Goal: Find specific page/section: Find specific page/section

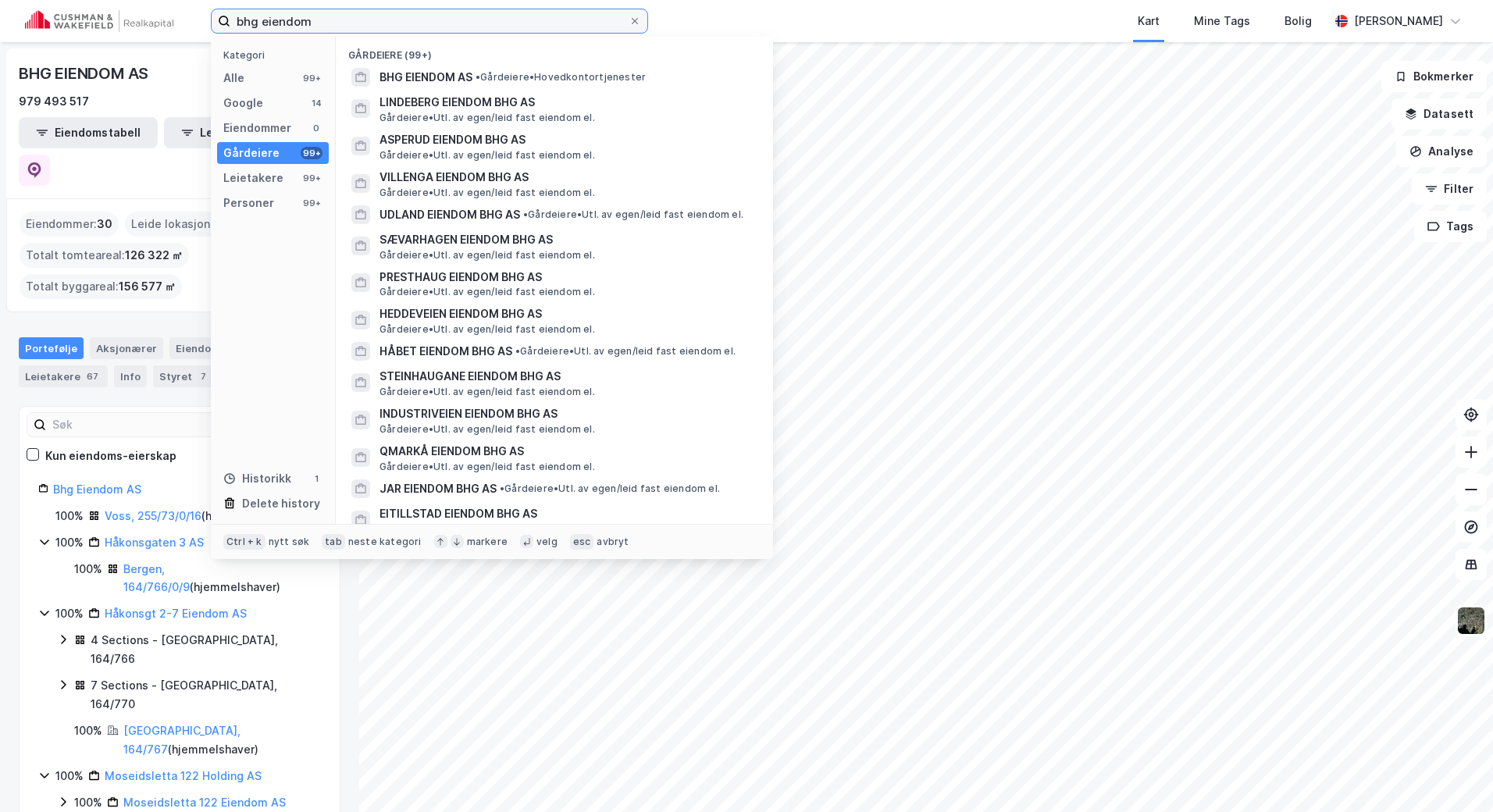
drag, startPoint x: 382, startPoint y: 20, endPoint x: 70, endPoint y: 20, distance: 312.0
click at [70, 20] on div "bhg eiendom Kategori Alle 99+ Google 14 Eiendommer 0 Gårdeiere 99+ Leietakere 9…" at bounding box center [746, 21] width 1493 height 42
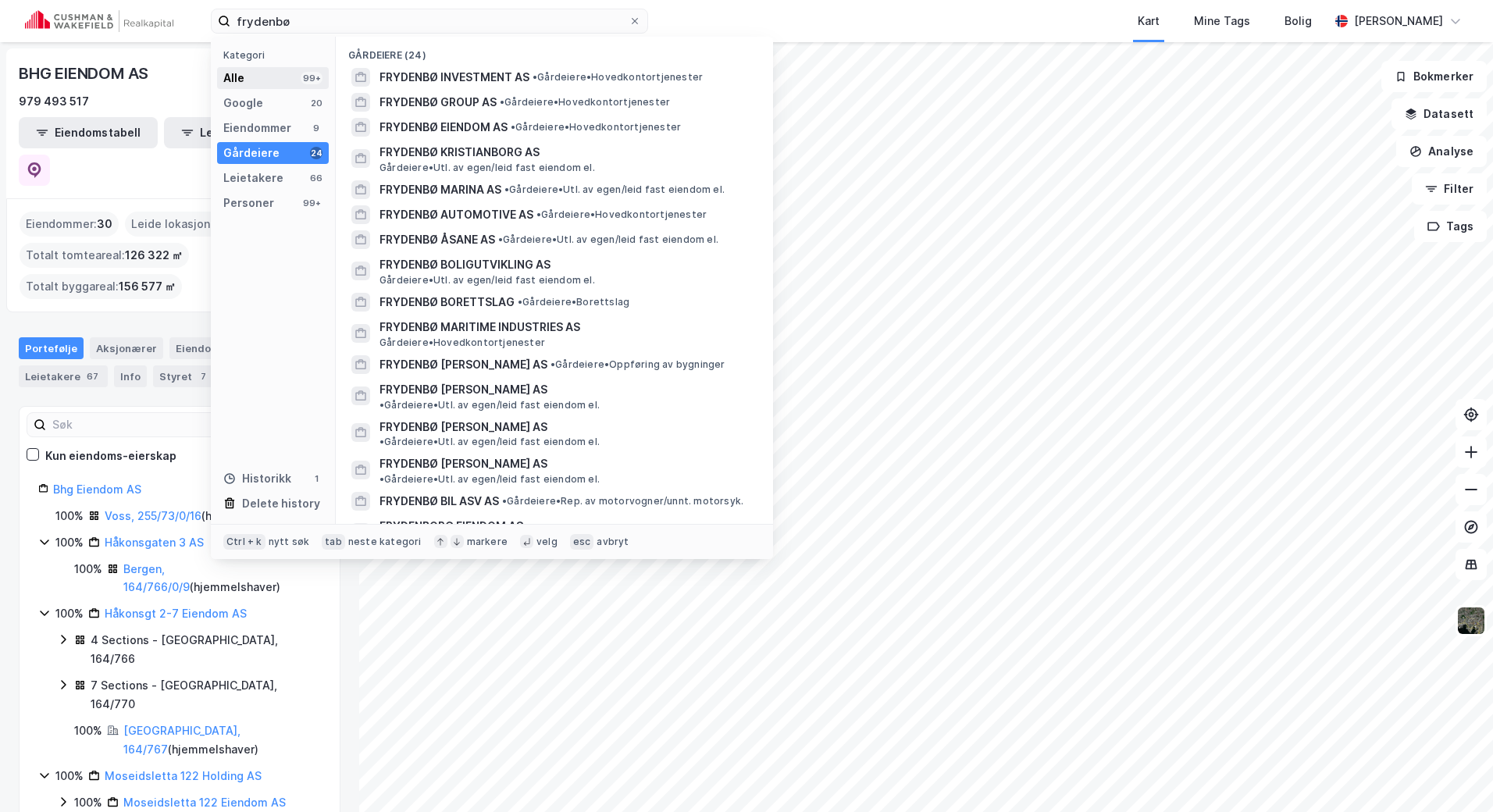
click at [260, 85] on div "Alle 99+" at bounding box center [272, 78] width 112 height 21
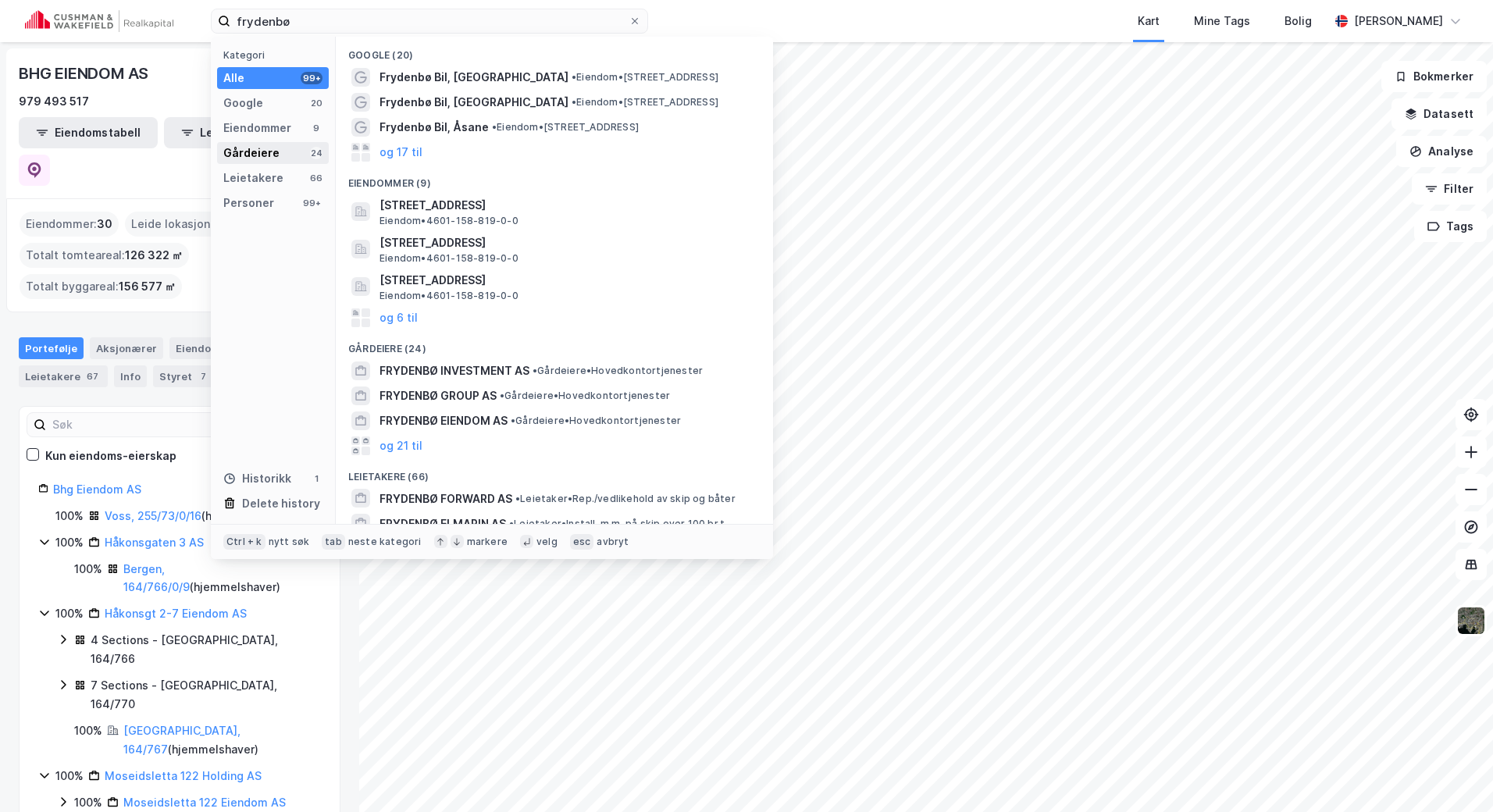
click at [270, 159] on div "Gårdeiere" at bounding box center [251, 152] width 56 height 19
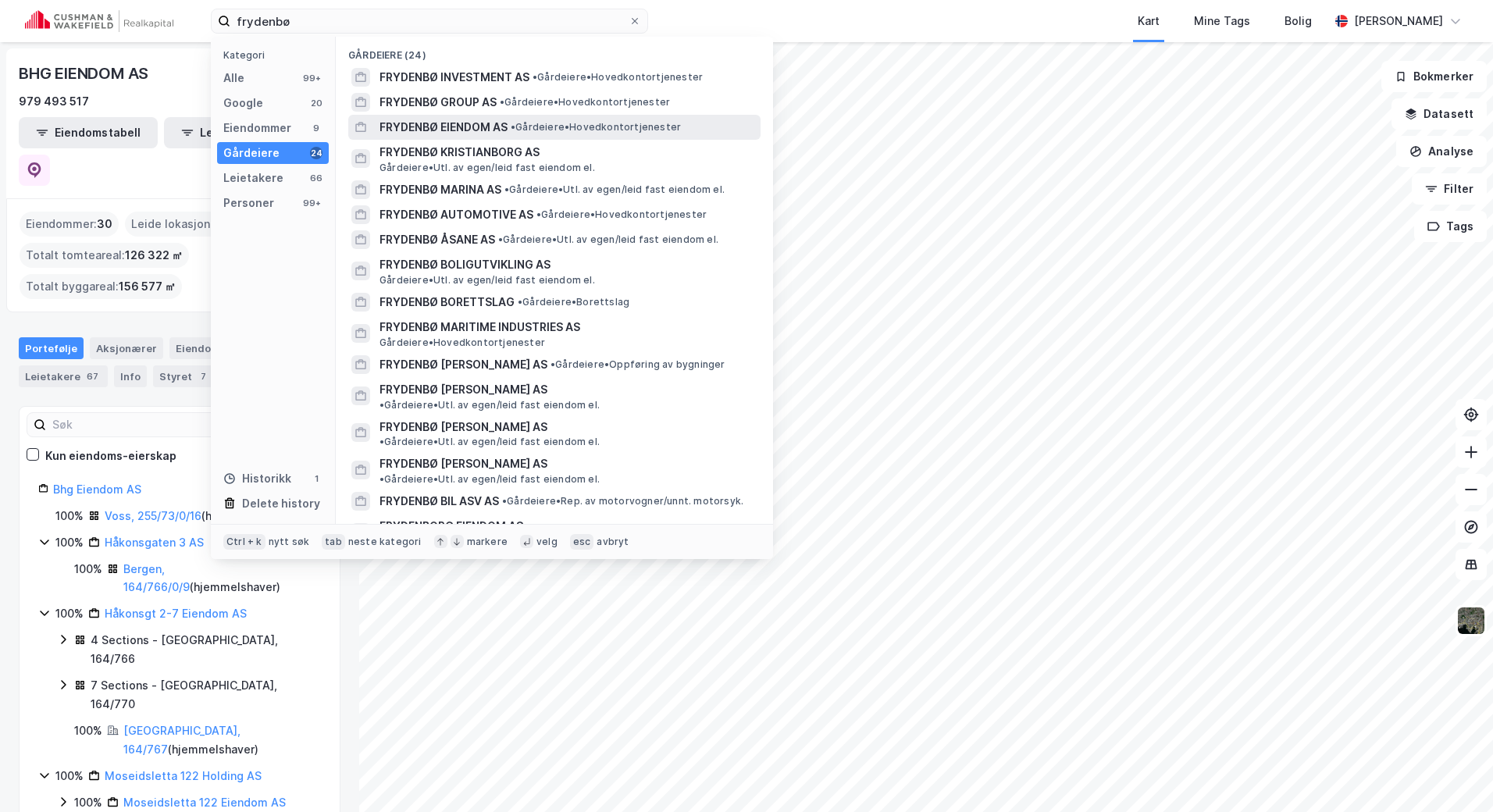
click at [473, 123] on span "FRYDENBØ EIENDOM AS" at bounding box center [443, 127] width 128 height 19
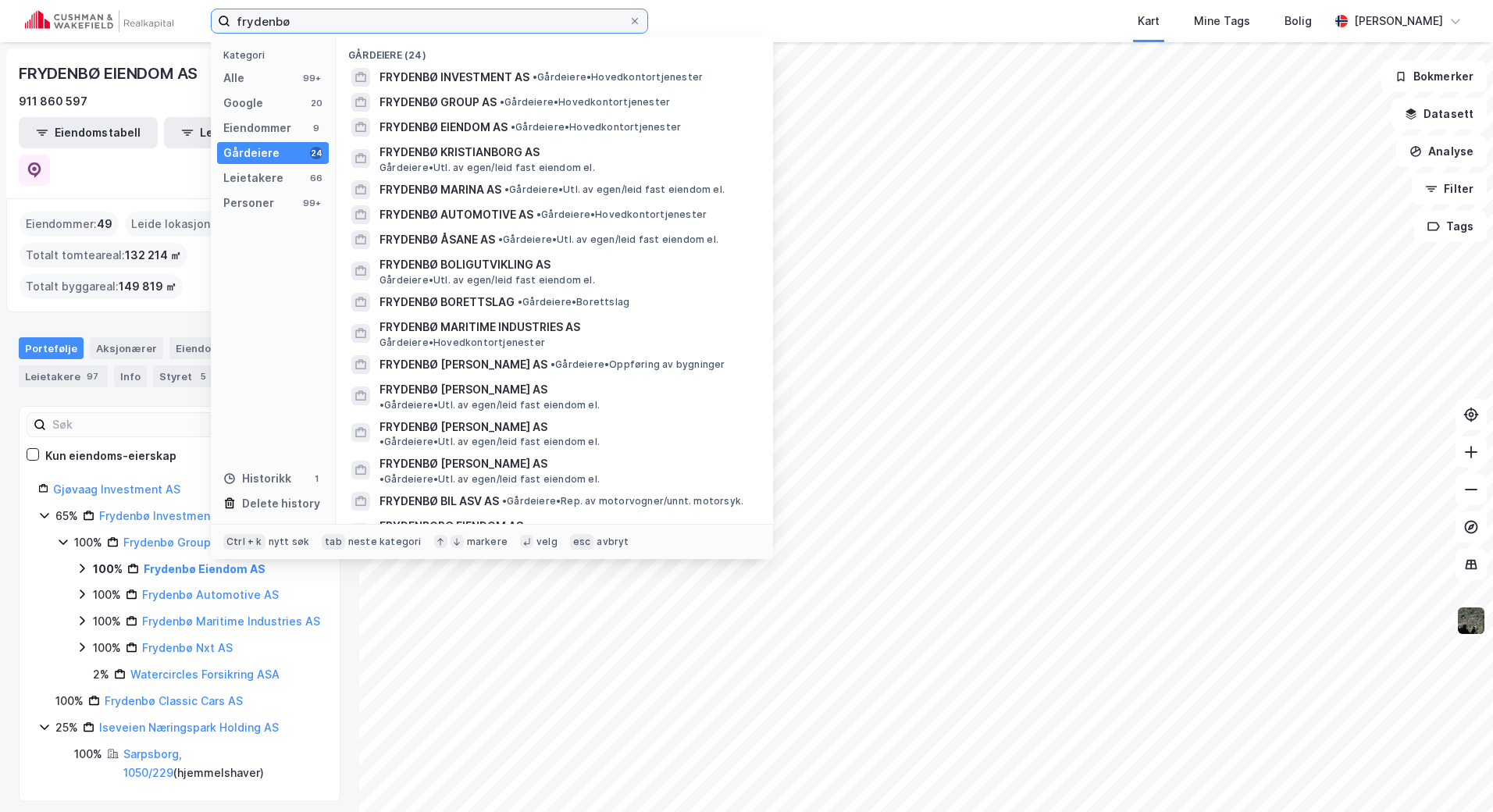
drag, startPoint x: 301, startPoint y: 28, endPoint x: 188, endPoint y: 21, distance: 113.2
click at [206, 21] on div "frydenbø Kategori Alle 99+ Google 20 Eiendommer 9 Gårdeiere 24 Leietakere 66 Pe…" at bounding box center [746, 21] width 1493 height 42
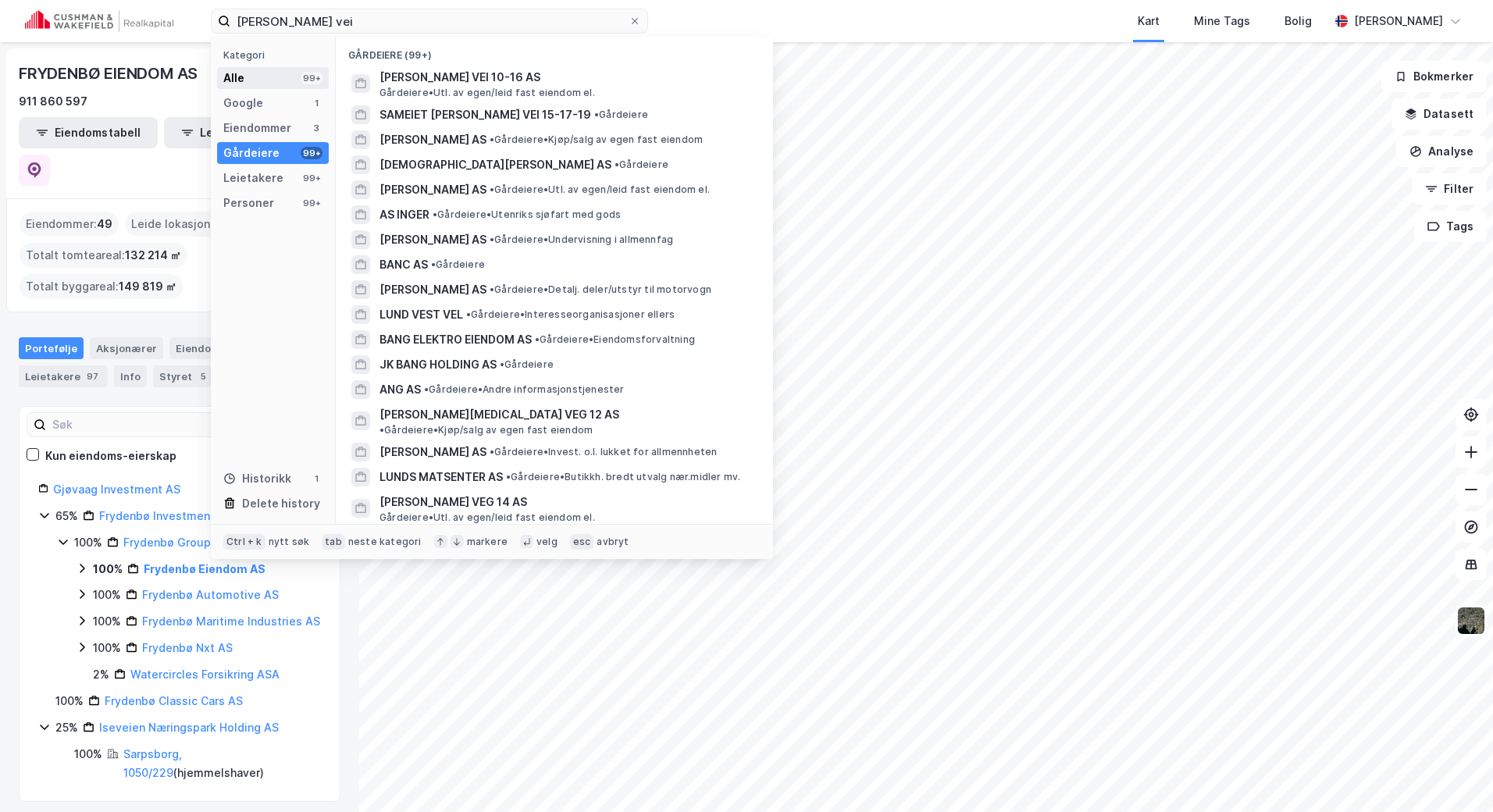
click at [251, 79] on div "Alle 99+" at bounding box center [272, 78] width 112 height 21
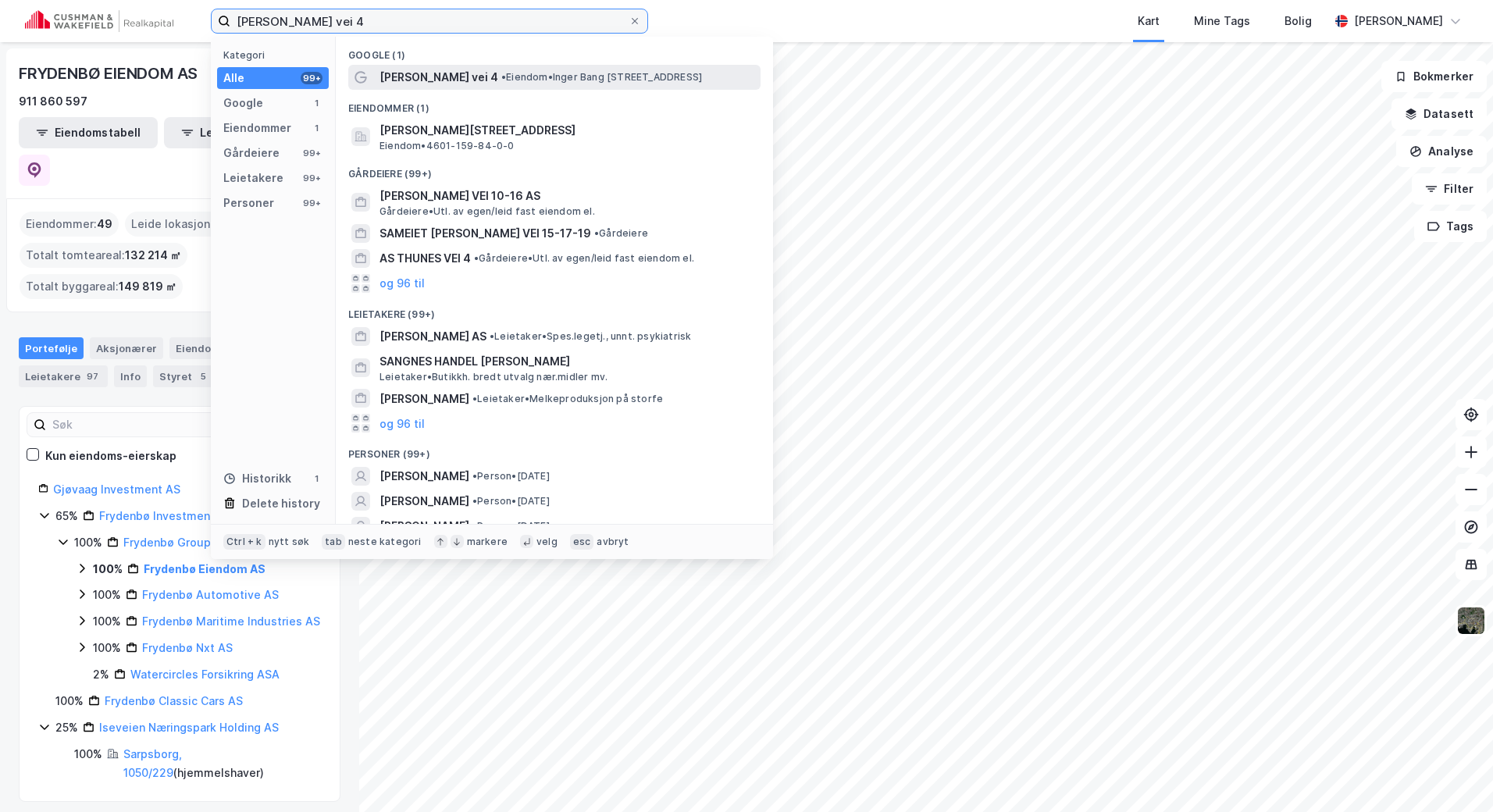
type input "[PERSON_NAME] vei 4"
click at [478, 81] on span "[PERSON_NAME] vei 4" at bounding box center [439, 77] width 119 height 19
